Goal: Navigation & Orientation: Find specific page/section

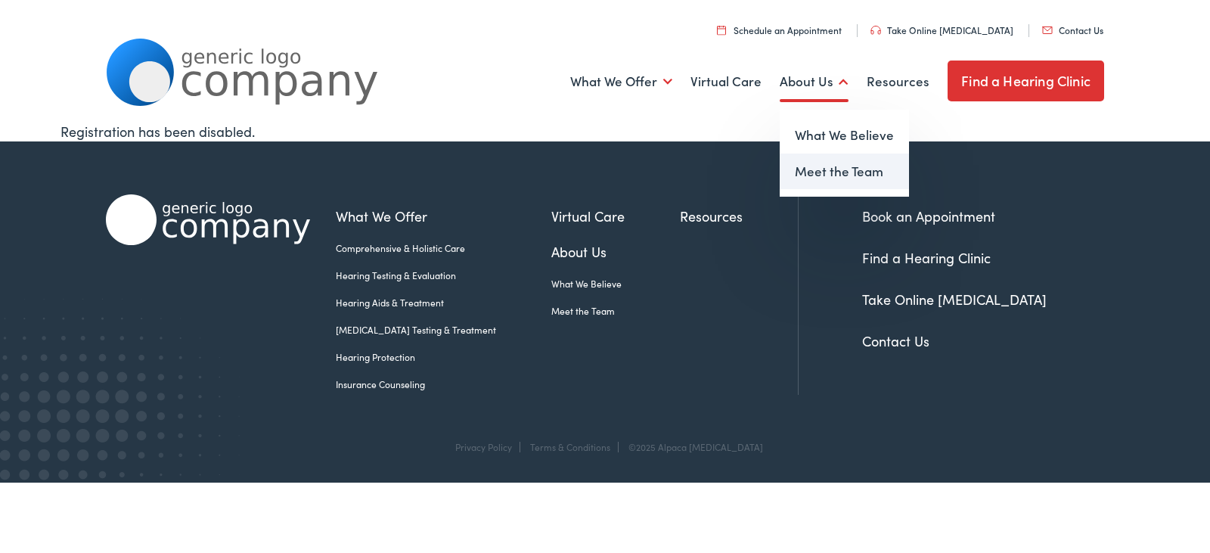
click at [852, 179] on link "Meet the Team" at bounding box center [844, 172] width 129 height 36
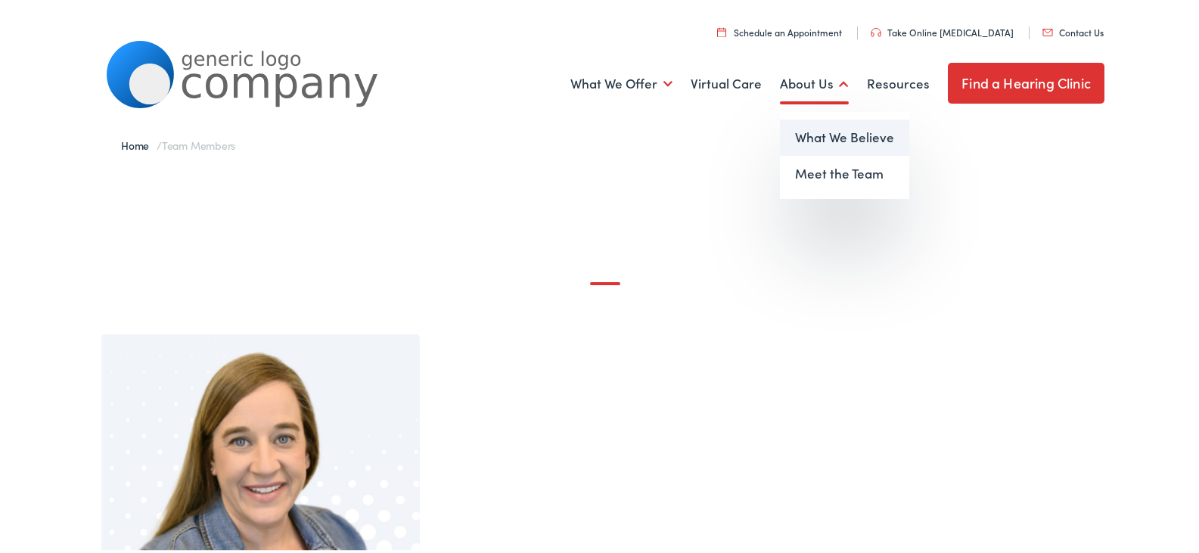
click at [845, 146] on link "What We Believe" at bounding box center [844, 135] width 129 height 36
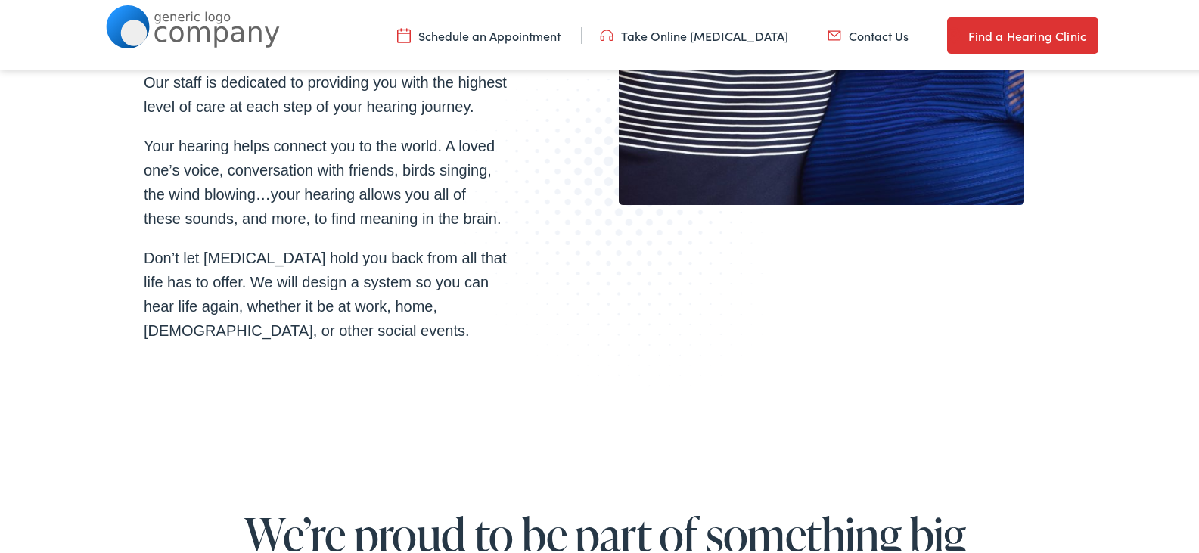
scroll to position [2496, 0]
